Goal: Information Seeking & Learning: Learn about a topic

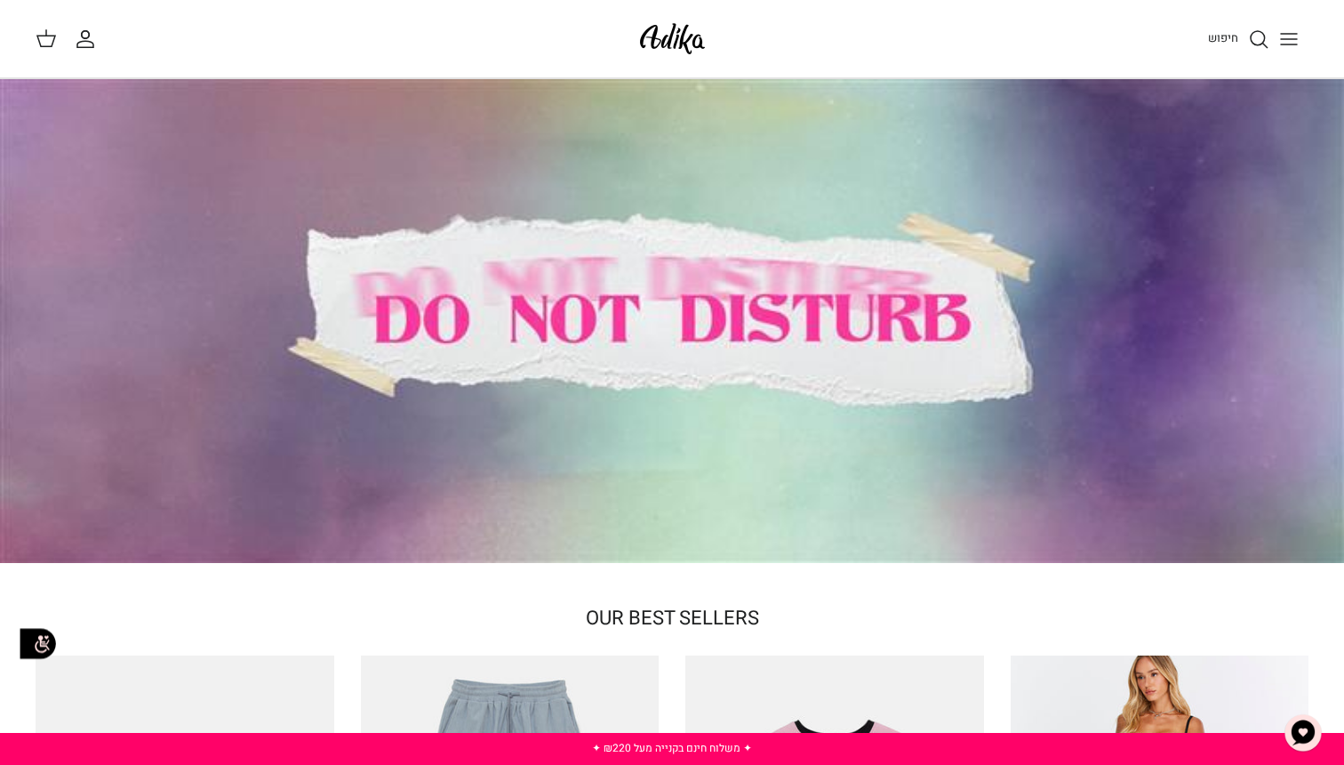
click at [1275, 20] on button "Toggle menu" at bounding box center [1289, 39] width 39 height 39
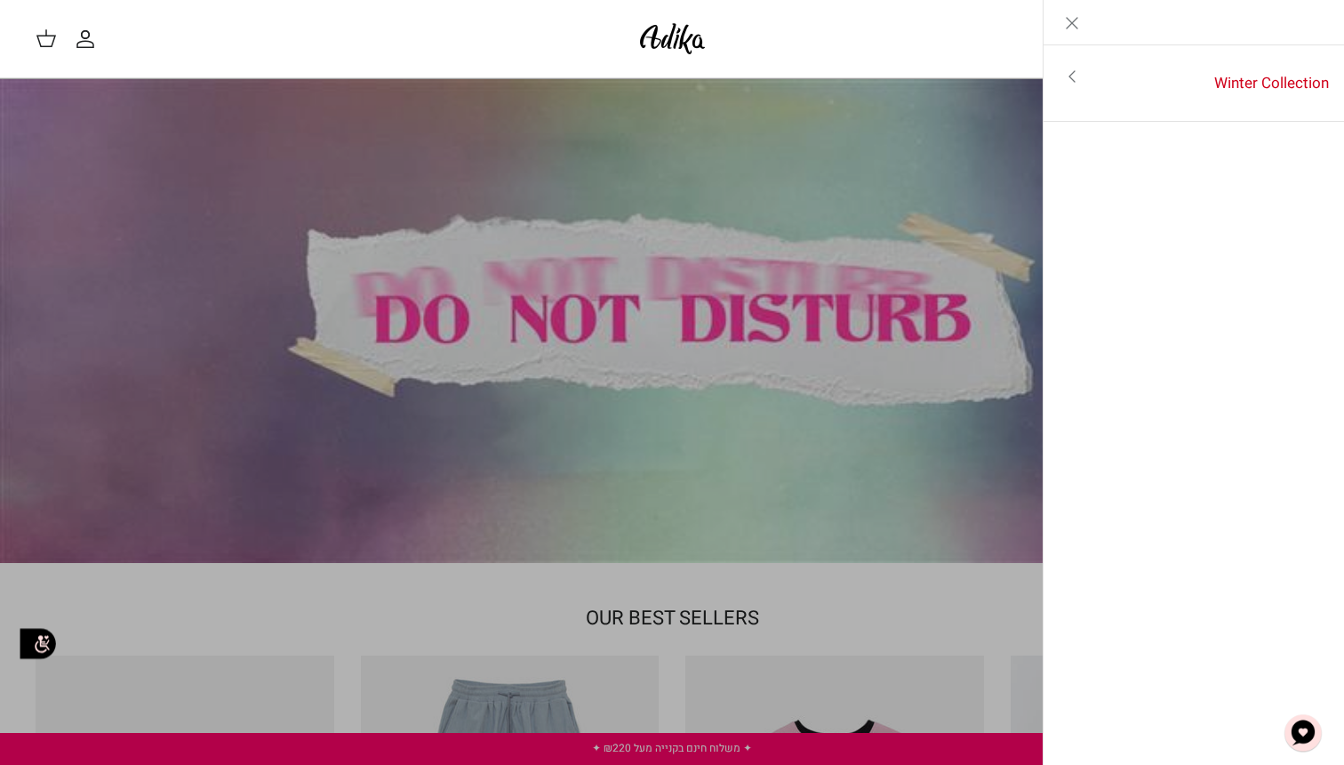
click at [1258, 36] on div "Left" at bounding box center [1194, 22] width 301 height 45
click at [1061, 19] on link "Close" at bounding box center [1072, 22] width 57 height 44
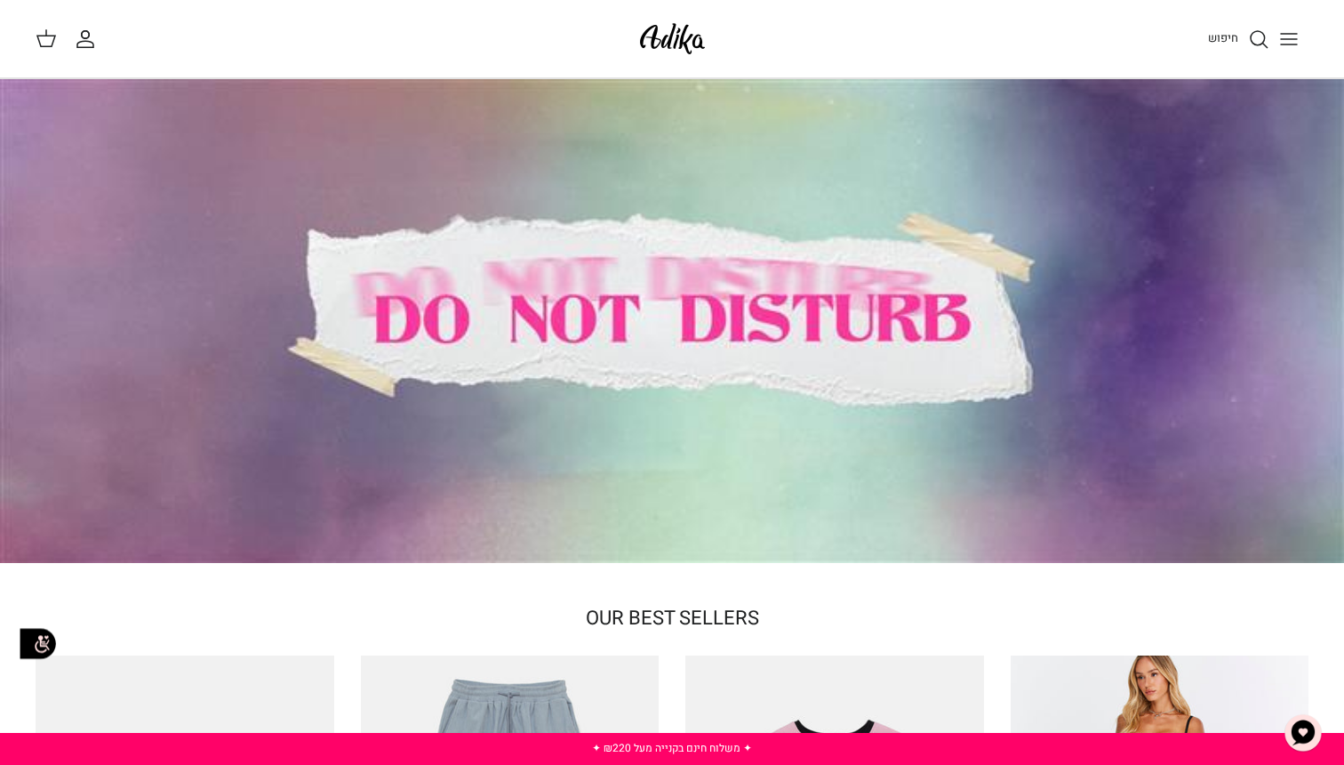
click at [1213, 45] on span "חיפוש" at bounding box center [1223, 37] width 30 height 17
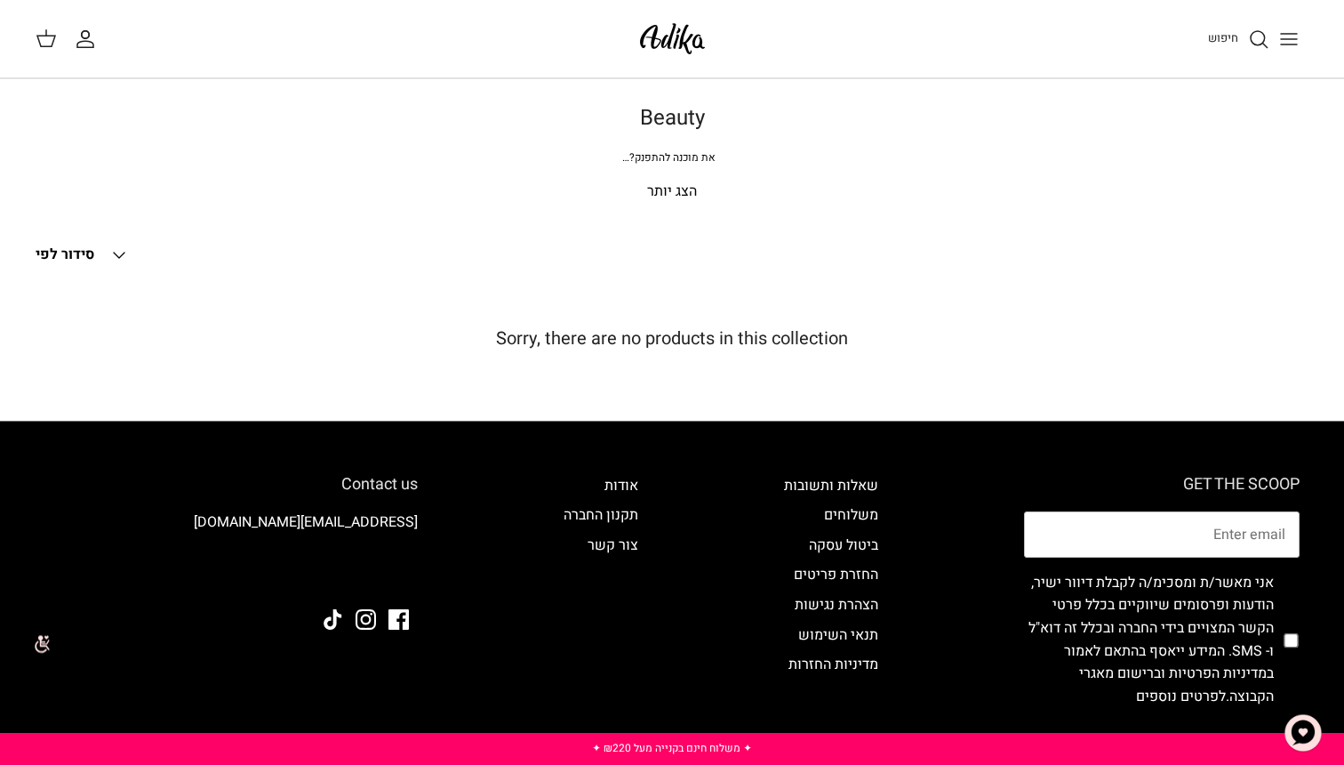
click at [673, 187] on p "הצג יותר" at bounding box center [672, 191] width 1245 height 23
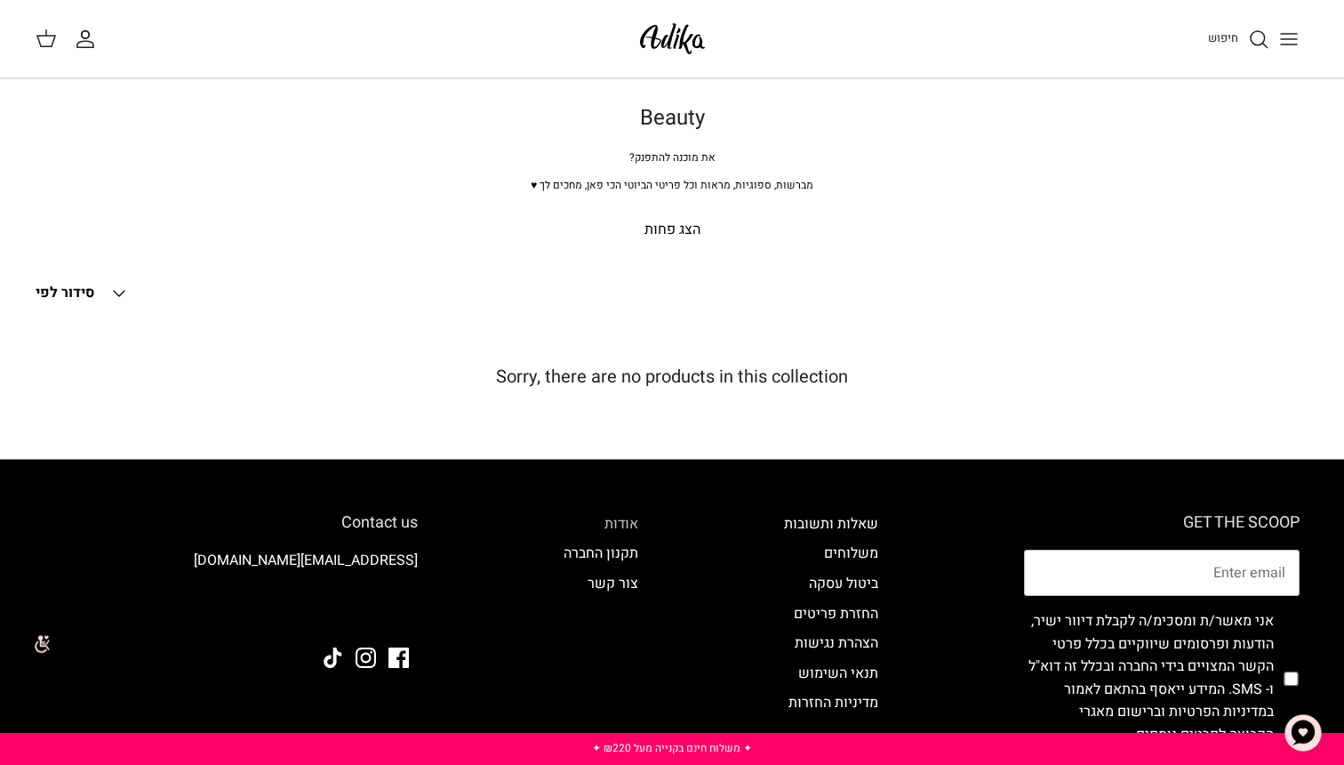
click at [633, 530] on link "אודות" at bounding box center [622, 523] width 34 height 21
